Goal: Task Accomplishment & Management: Use online tool/utility

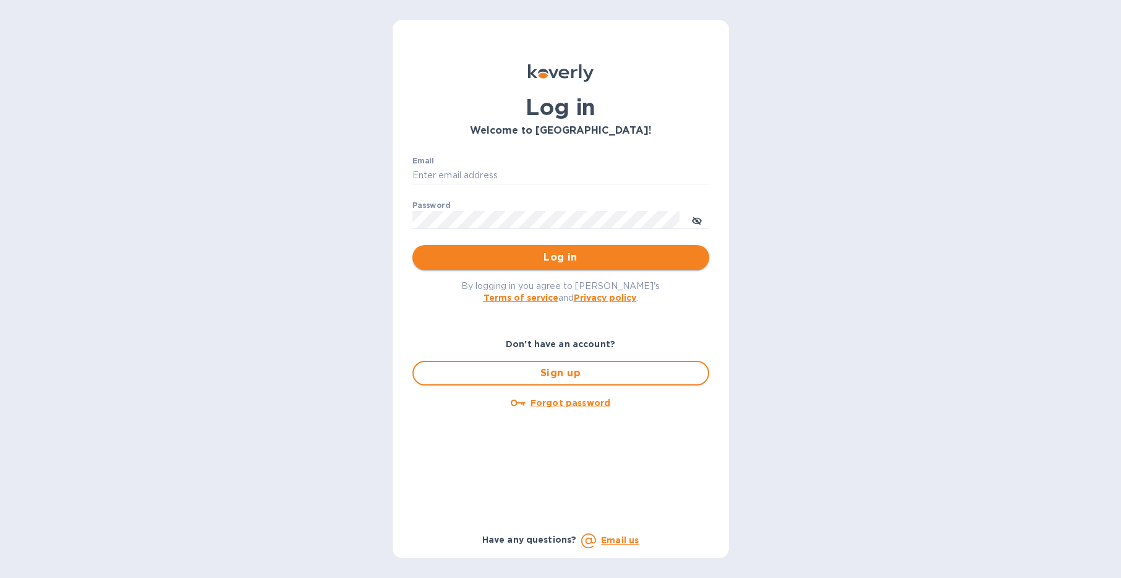
type input "[EMAIL_ADDRESS][DOMAIN_NAME]"
click at [468, 251] on span "Log in" at bounding box center [560, 257] width 277 height 15
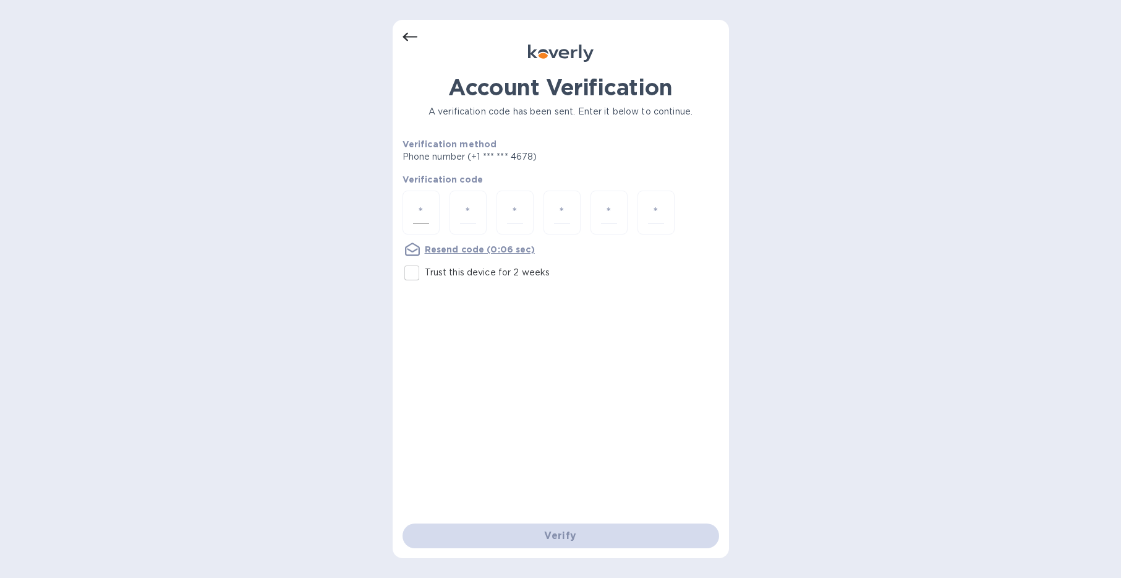
click at [424, 220] on input "number" at bounding box center [421, 212] width 16 height 23
type input "7"
type input "4"
type input "2"
type input "9"
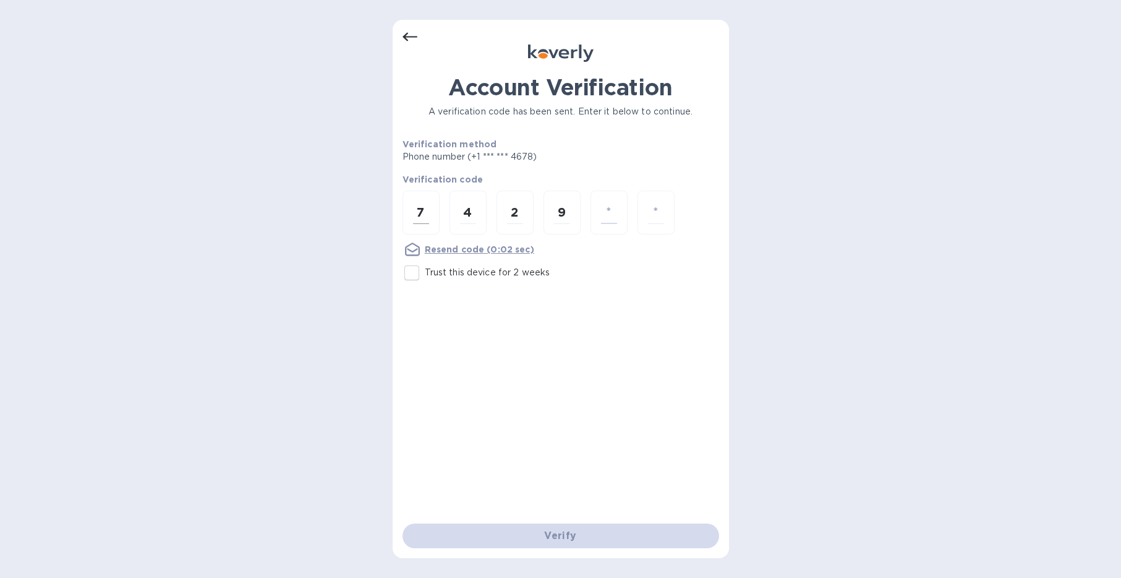
type input "1"
type input "6"
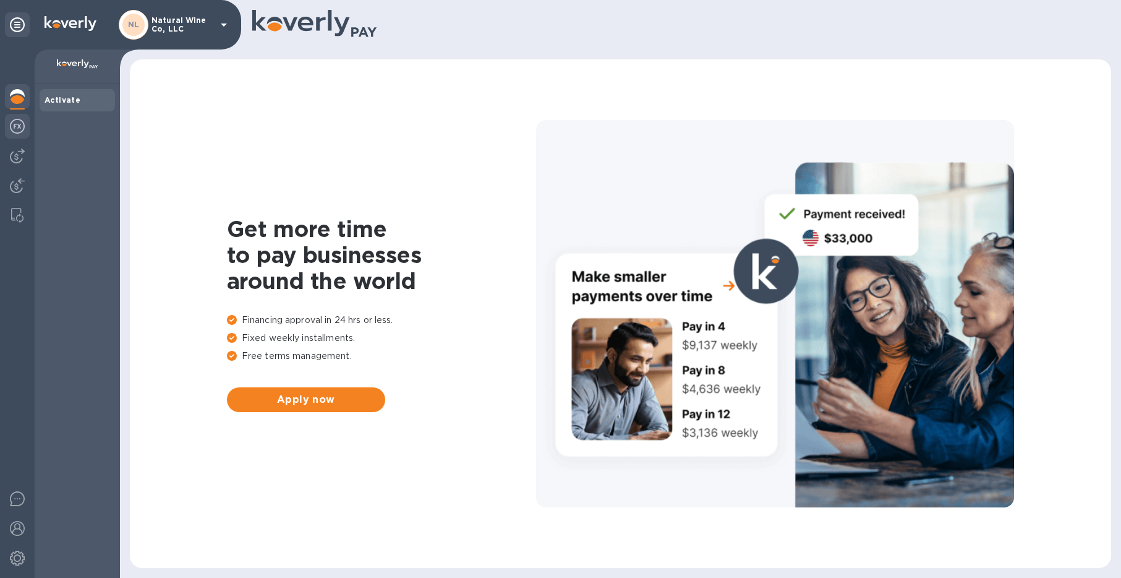
click at [17, 128] on img at bounding box center [17, 126] width 15 height 15
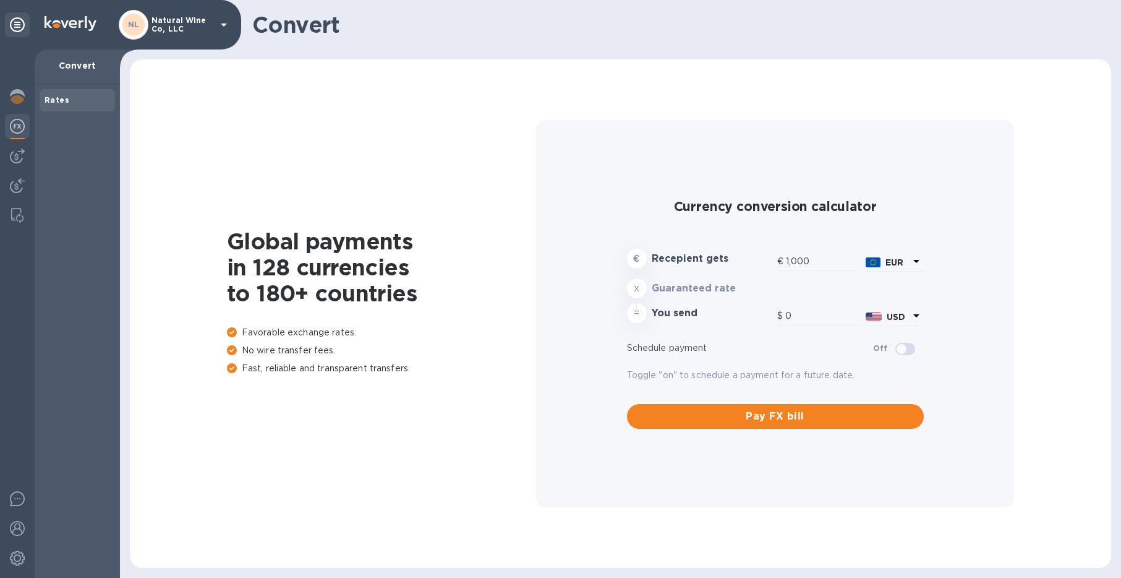
type input "1,178.38"
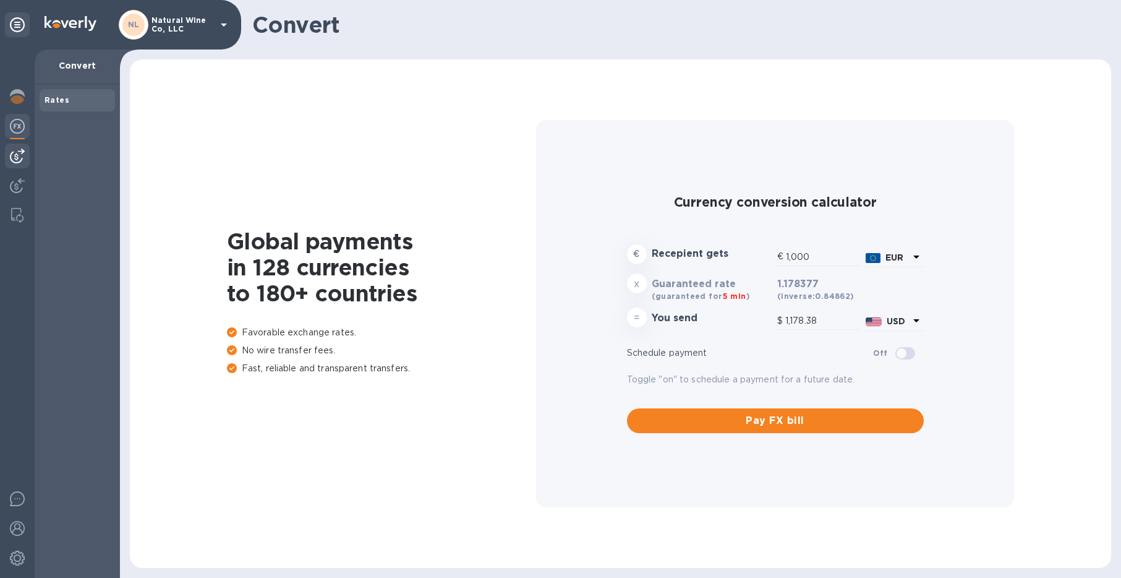
click at [20, 158] on img at bounding box center [17, 155] width 15 height 15
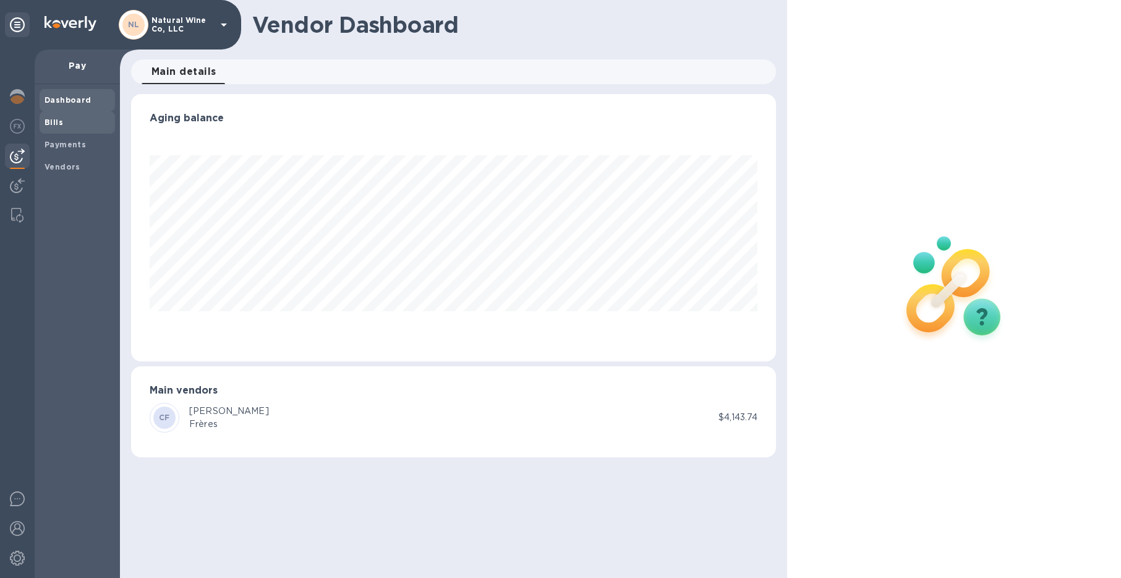
scroll to position [267, 646]
click at [63, 119] on span "Bills" at bounding box center [78, 122] width 66 height 12
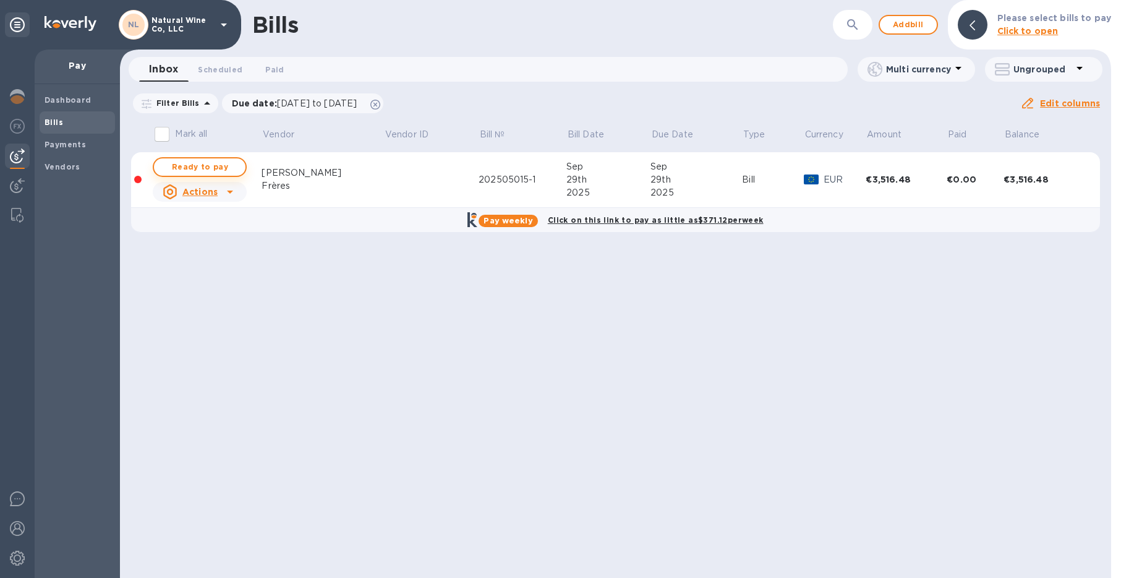
click at [208, 162] on span "Ready to pay" at bounding box center [200, 167] width 72 height 15
checkbox input "true"
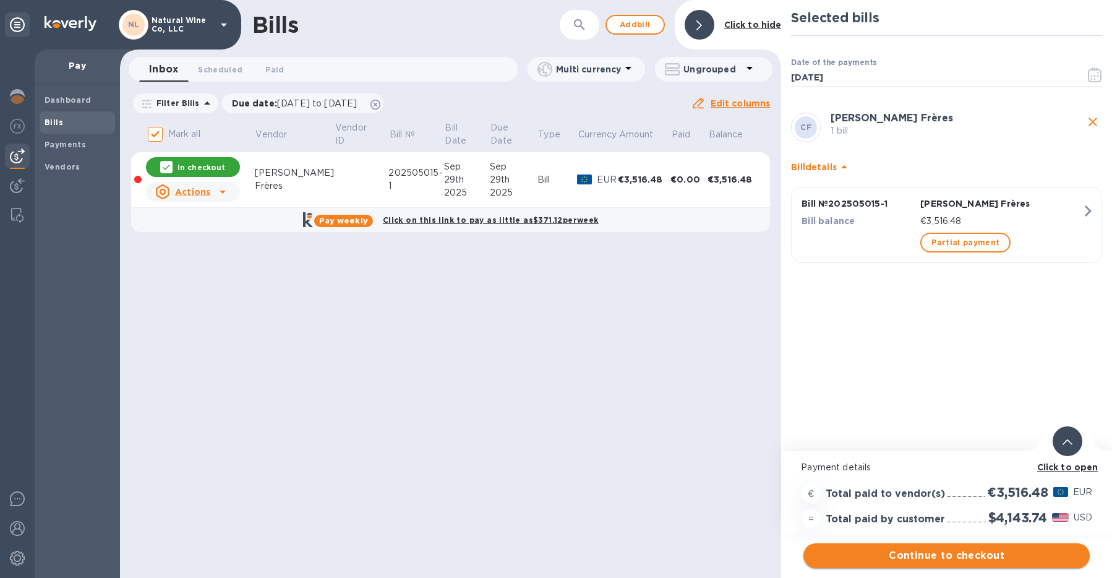
click at [933, 554] on span "Continue to checkout" at bounding box center [946, 555] width 267 height 15
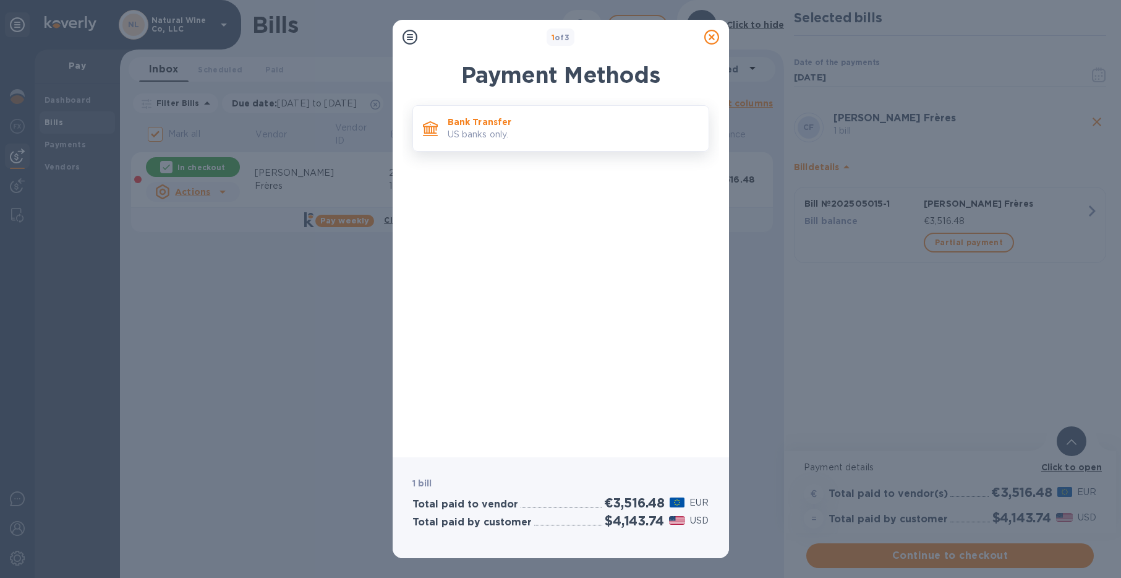
click at [508, 133] on p "US banks only." at bounding box center [573, 134] width 251 height 13
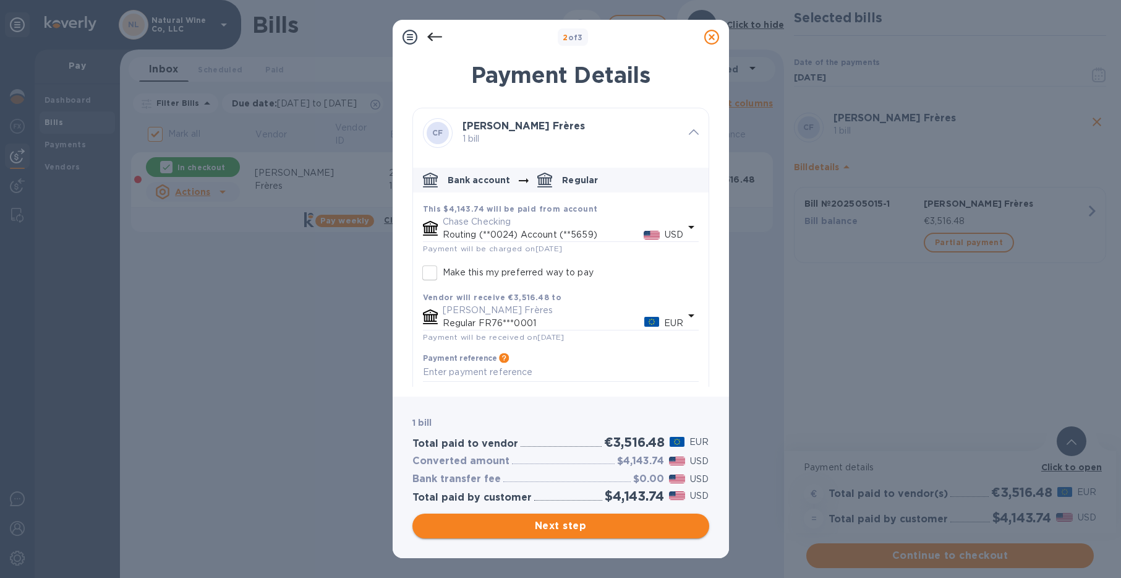
click at [549, 525] on span "Next step" at bounding box center [560, 525] width 277 height 15
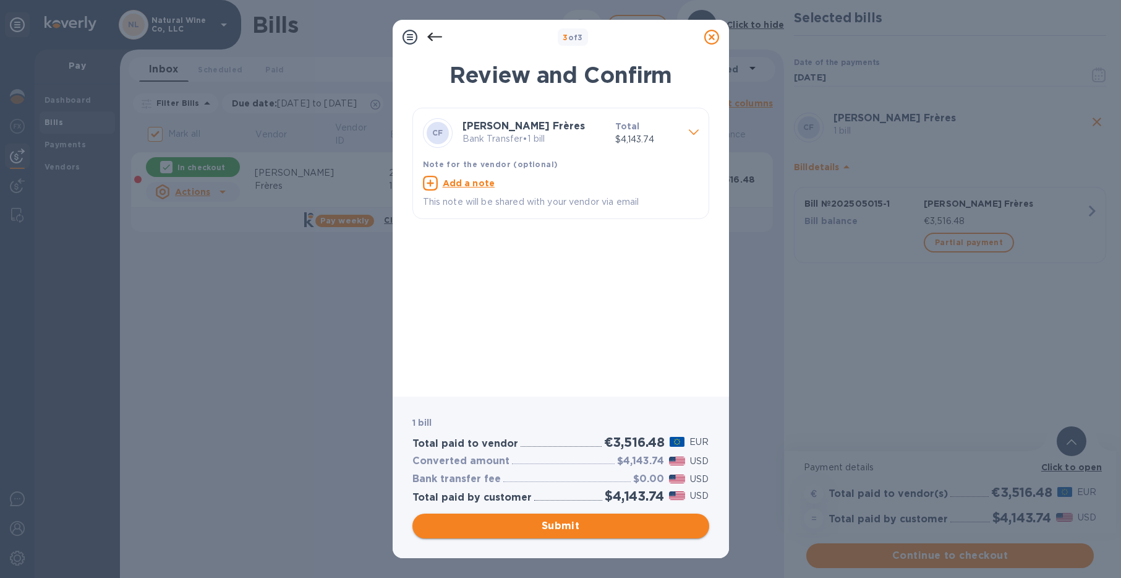
click at [549, 525] on span "Submit" at bounding box center [560, 525] width 277 height 15
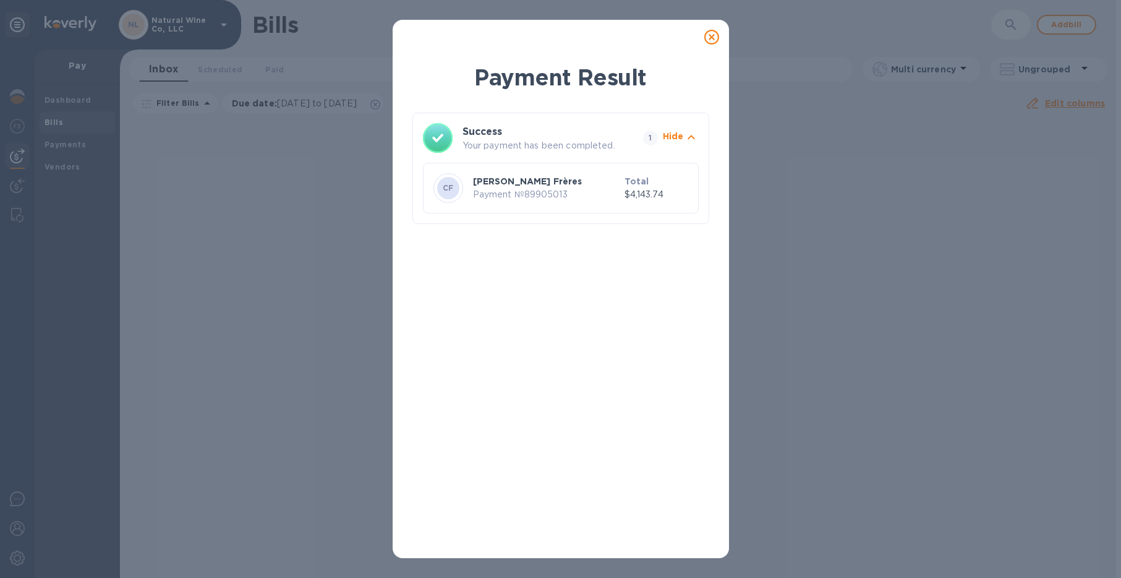
click at [708, 41] on icon at bounding box center [712, 37] width 15 height 15
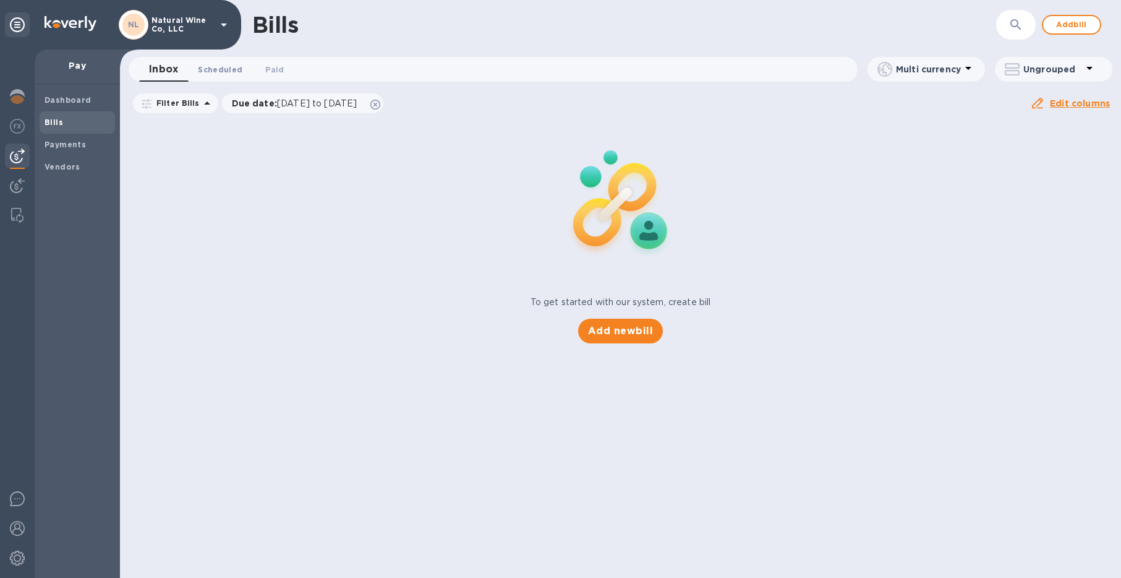
click at [225, 70] on span "Scheduled 0" at bounding box center [220, 69] width 45 height 13
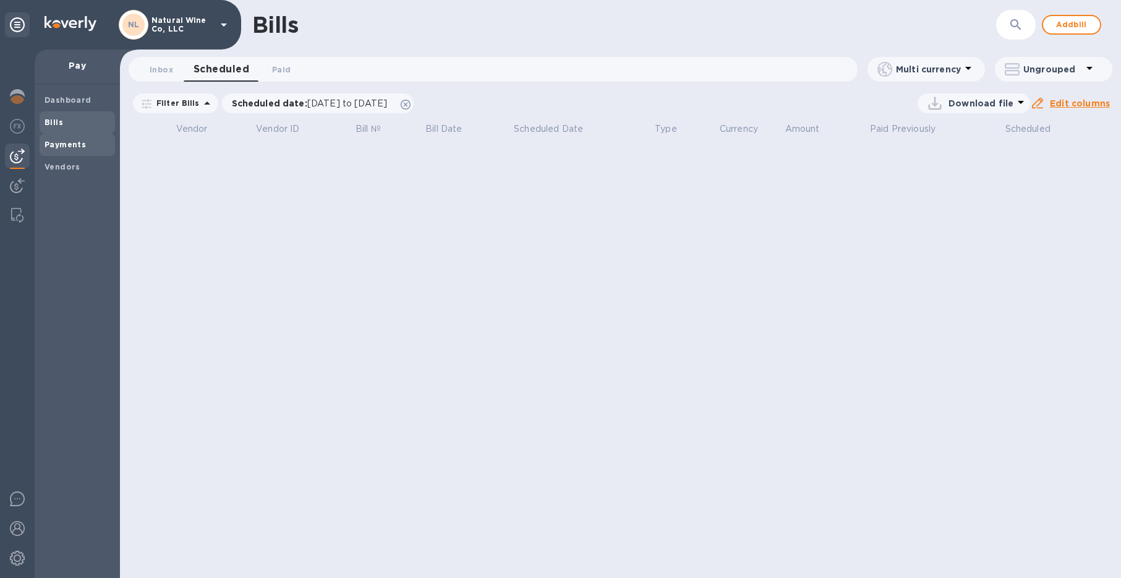
click at [58, 142] on b "Payments" at bounding box center [65, 144] width 41 height 9
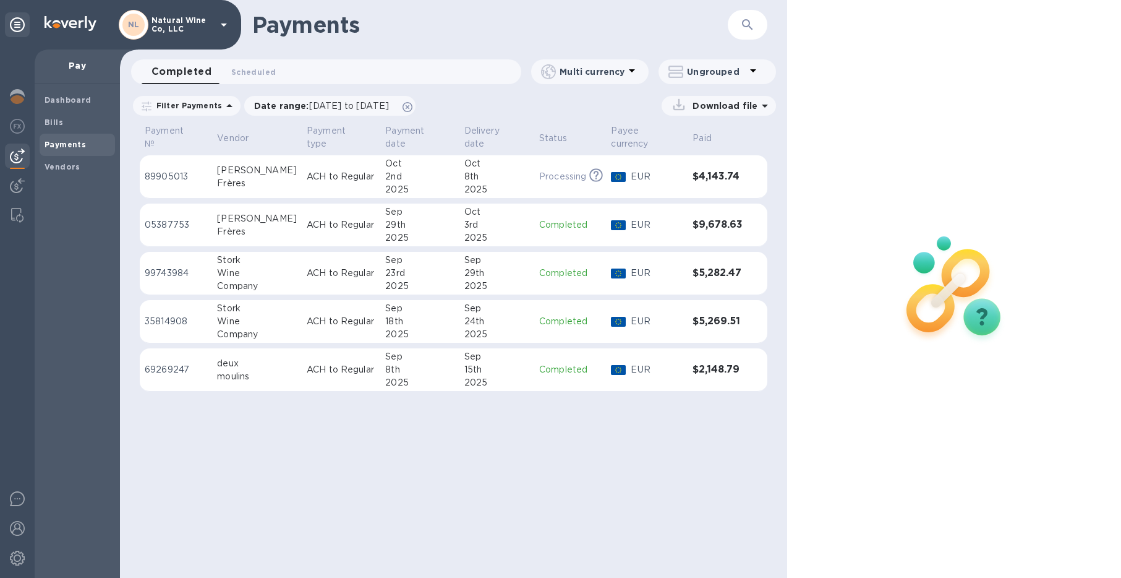
click at [519, 178] on div "8th" at bounding box center [497, 176] width 65 height 13
